Goal: Task Accomplishment & Management: Manage account settings

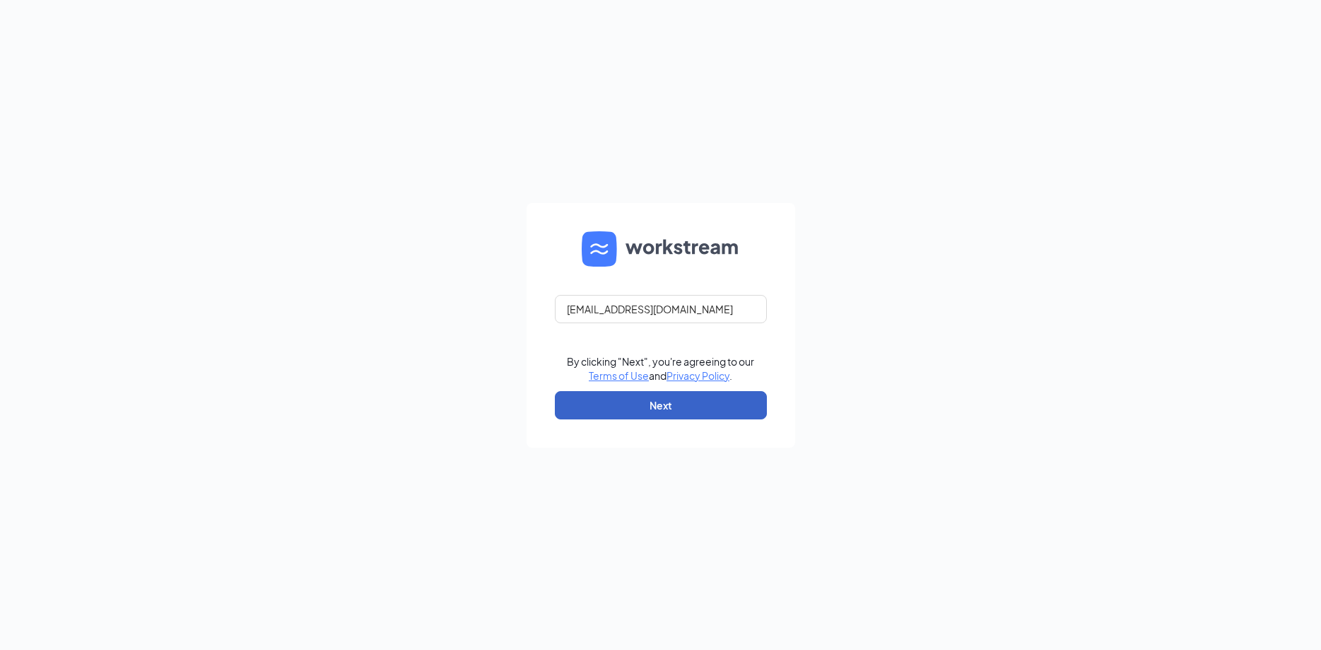
click at [627, 413] on button "Next" at bounding box center [661, 405] width 212 height 28
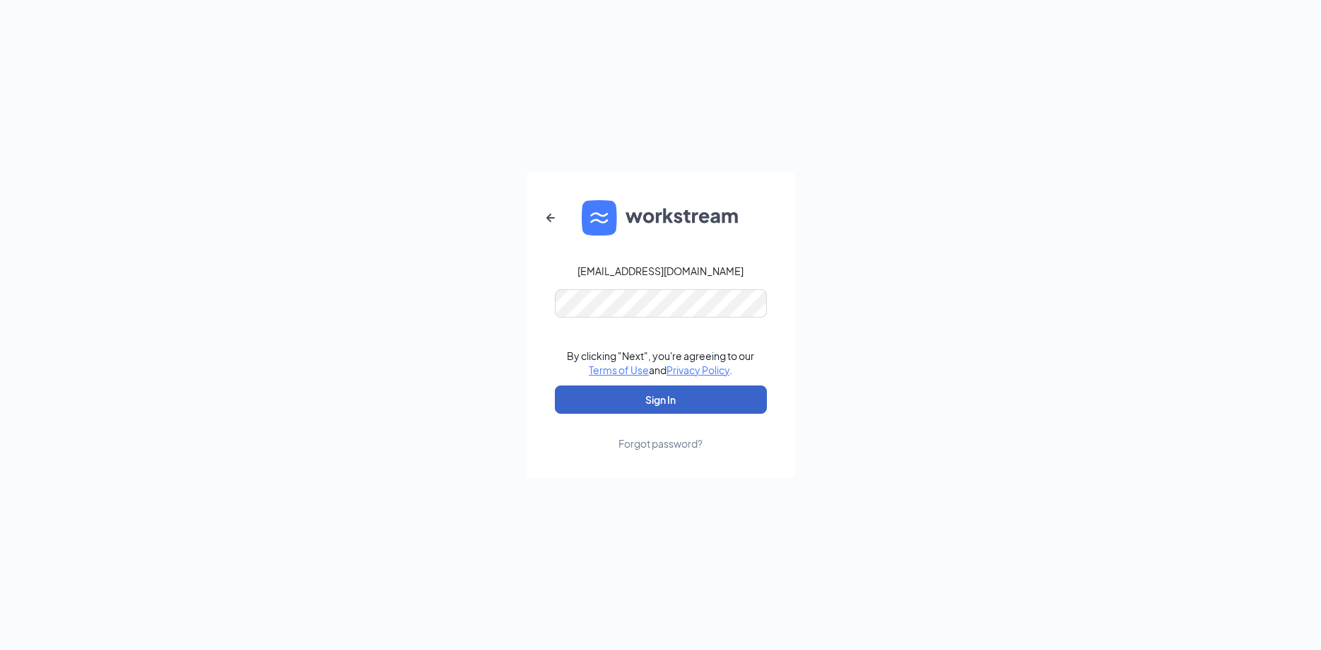
click at [646, 404] on button "Sign In" at bounding box center [661, 399] width 212 height 28
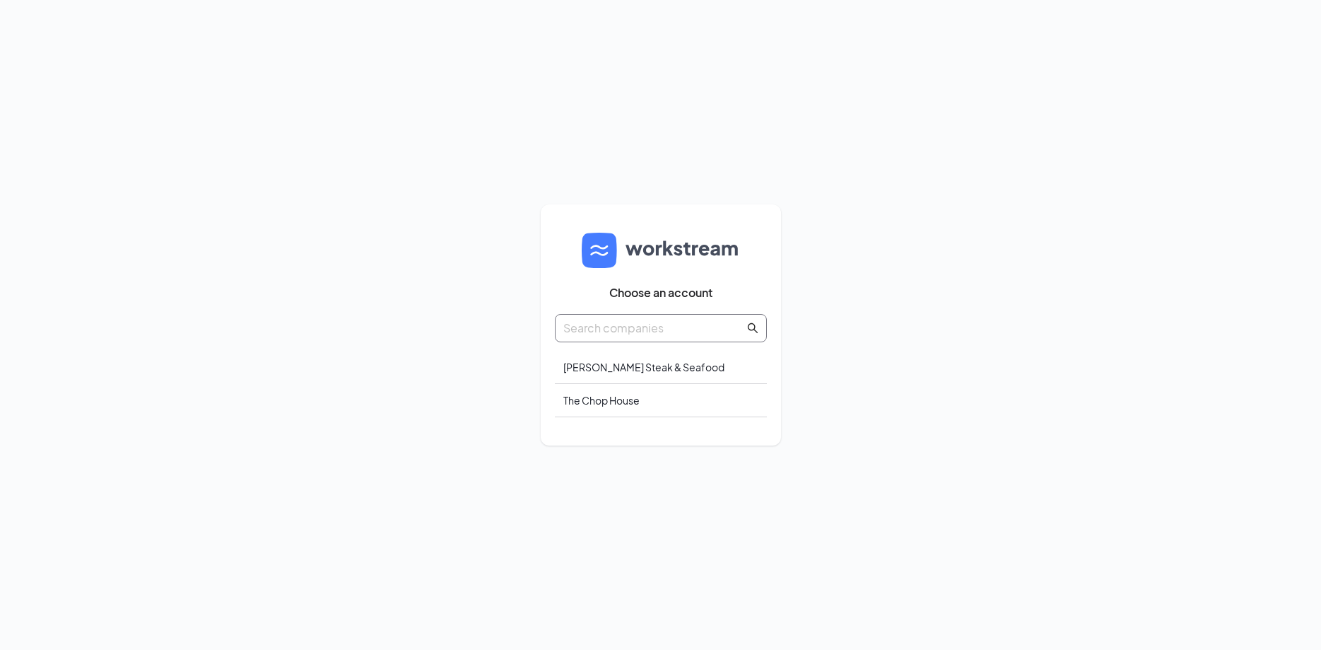
click at [648, 329] on input "text" at bounding box center [653, 328] width 181 height 18
click at [678, 390] on div "The Chop House" at bounding box center [661, 400] width 212 height 33
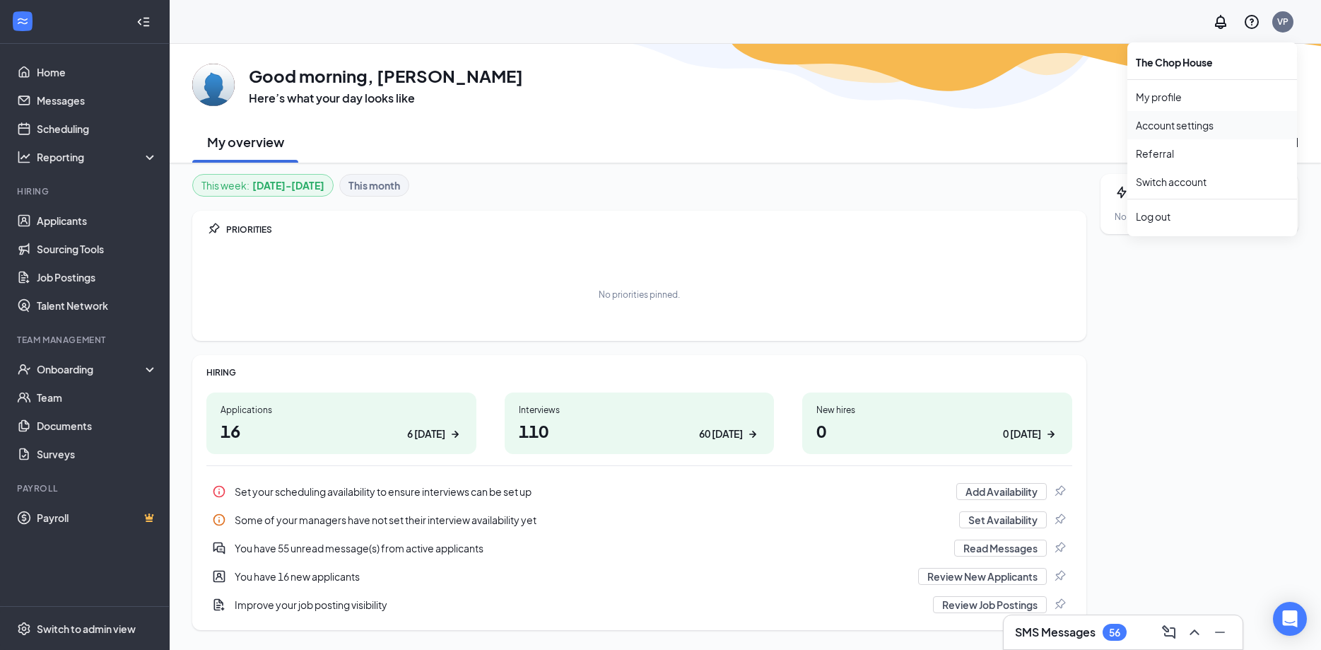
click at [1200, 126] on link "Account settings" at bounding box center [1212, 125] width 153 height 14
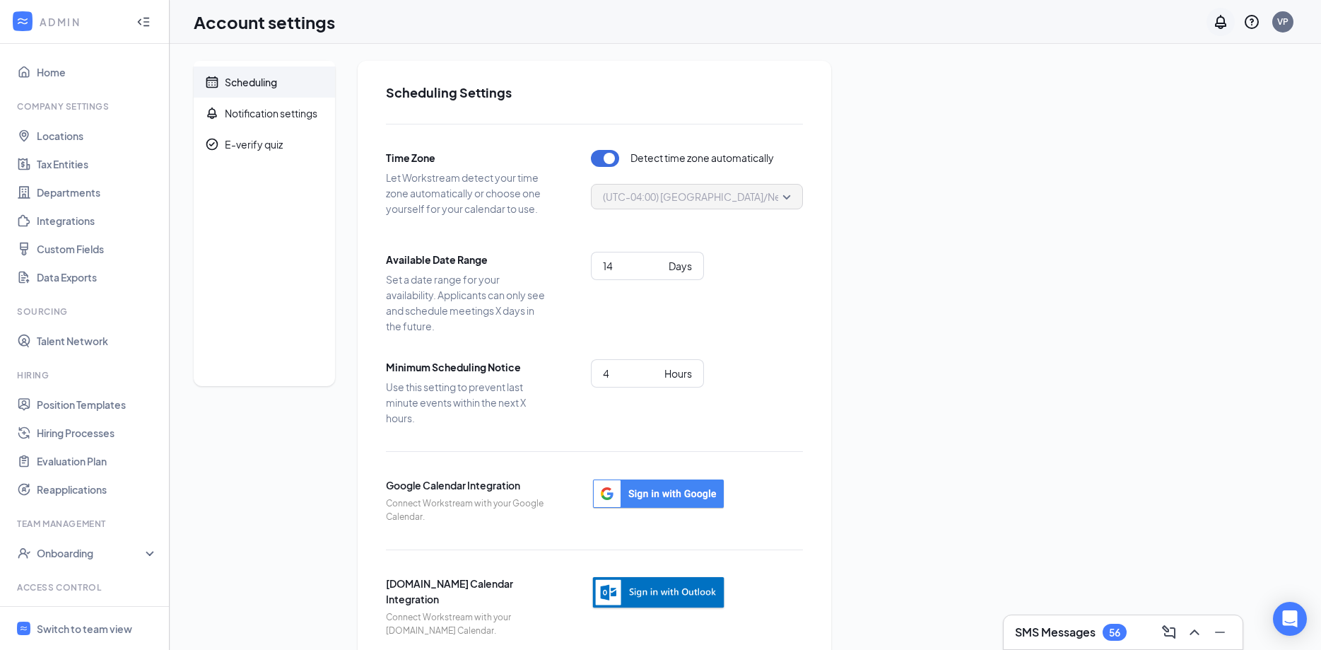
click at [1222, 23] on icon "Notifications" at bounding box center [1220, 22] width 11 height 14
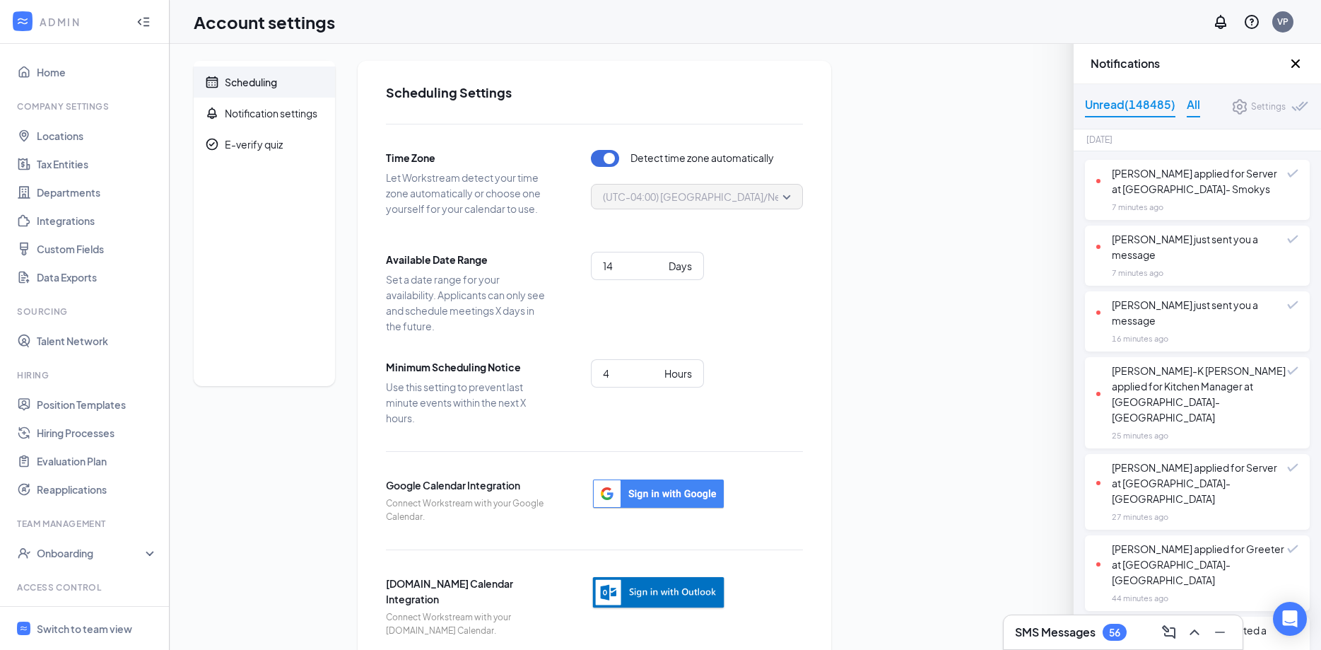
click at [1190, 105] on div "All" at bounding box center [1193, 106] width 13 height 22
click at [980, 279] on div "Scheduling Notification settings E-verify quiz Scheduling Settings Time Zone Le…" at bounding box center [745, 360] width 1103 height 599
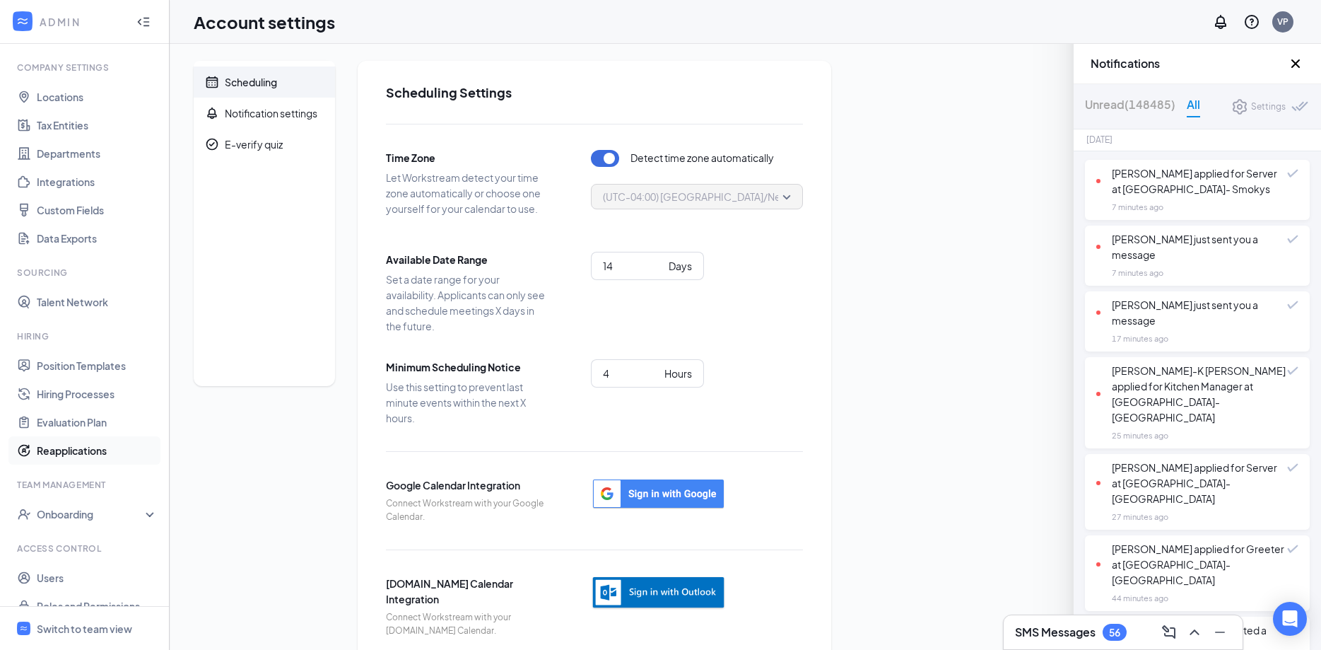
scroll to position [59, 0]
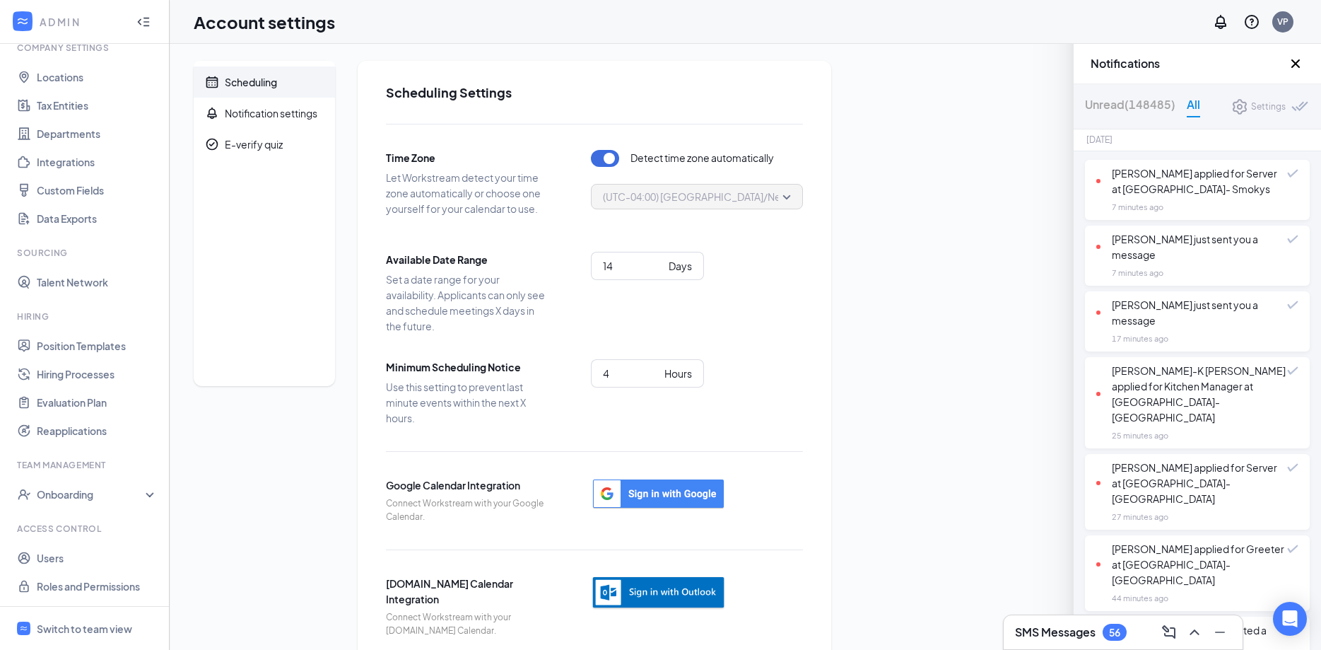
click at [949, 331] on div "Scheduling Notification settings E-verify quiz Scheduling Settings Time Zone Le…" at bounding box center [745, 360] width 1103 height 599
click at [1295, 67] on icon "Cross" at bounding box center [1295, 63] width 17 height 17
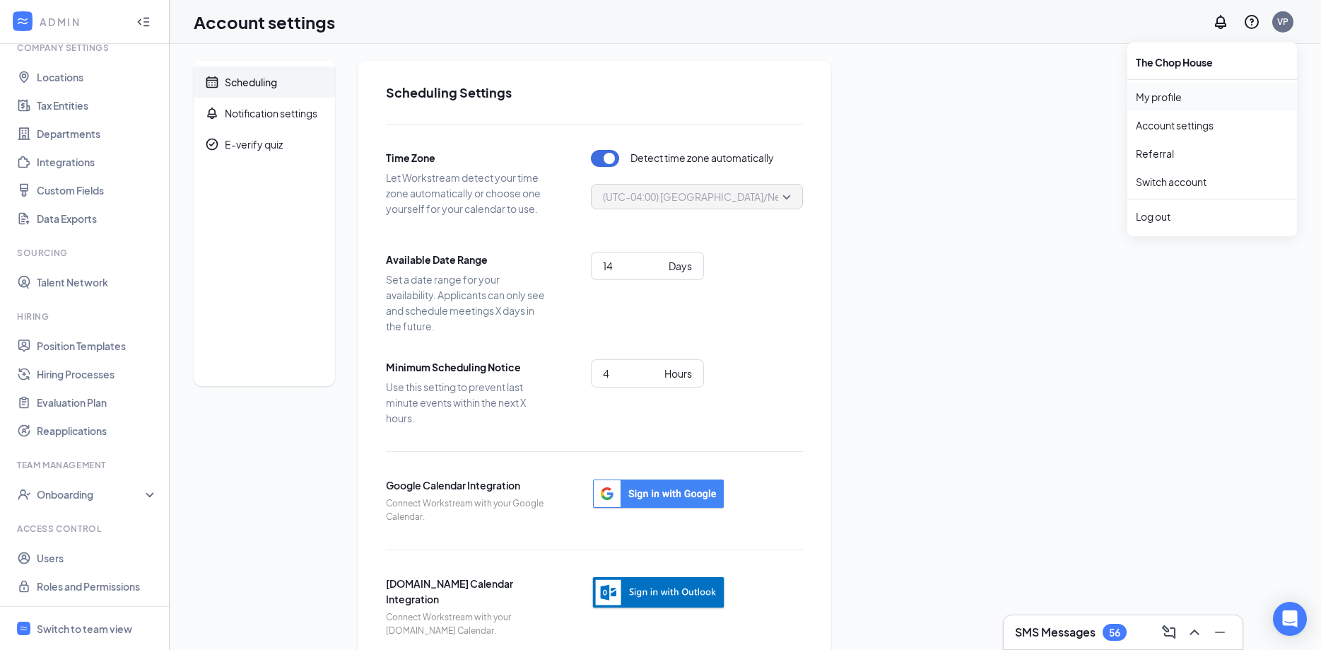
click at [1178, 100] on link "My profile" at bounding box center [1212, 97] width 153 height 14
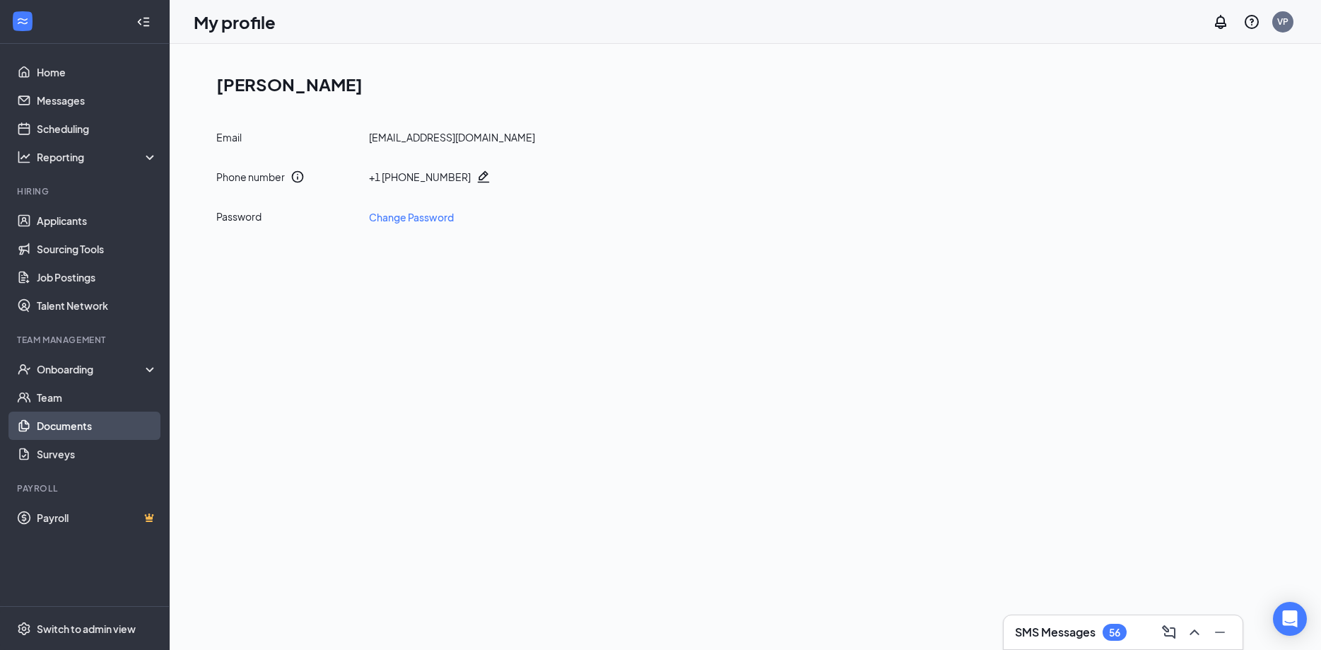
click at [87, 424] on link "Documents" at bounding box center [97, 425] width 121 height 28
click at [47, 65] on link "Home" at bounding box center [97, 72] width 121 height 28
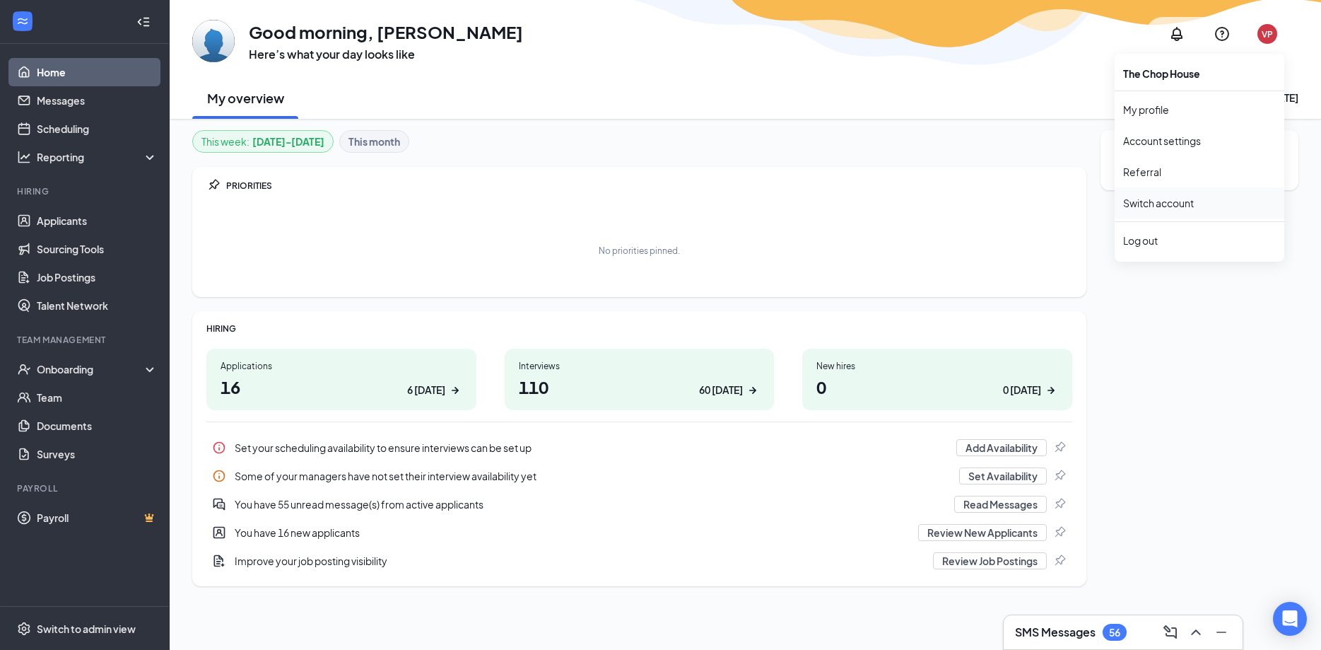
click at [1162, 206] on link "Switch account" at bounding box center [1158, 203] width 71 height 13
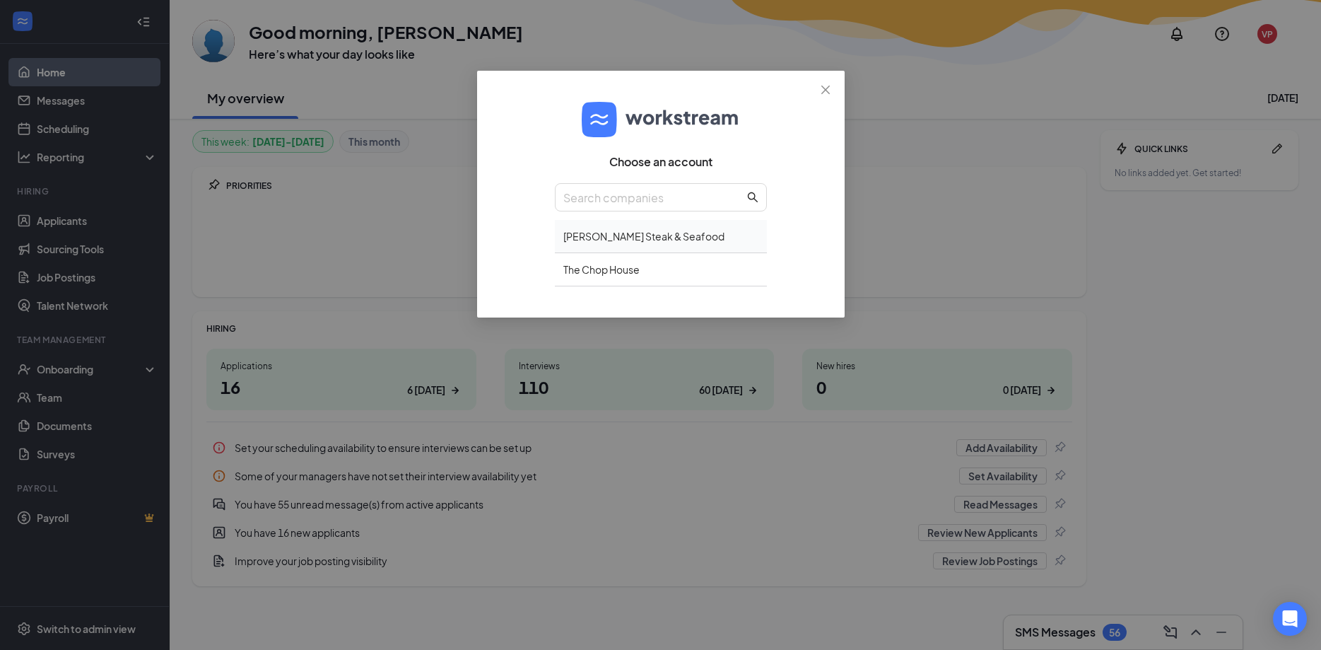
click at [664, 245] on div "Connors Steak & Seafood" at bounding box center [661, 236] width 212 height 33
